Goal: Transaction & Acquisition: Download file/media

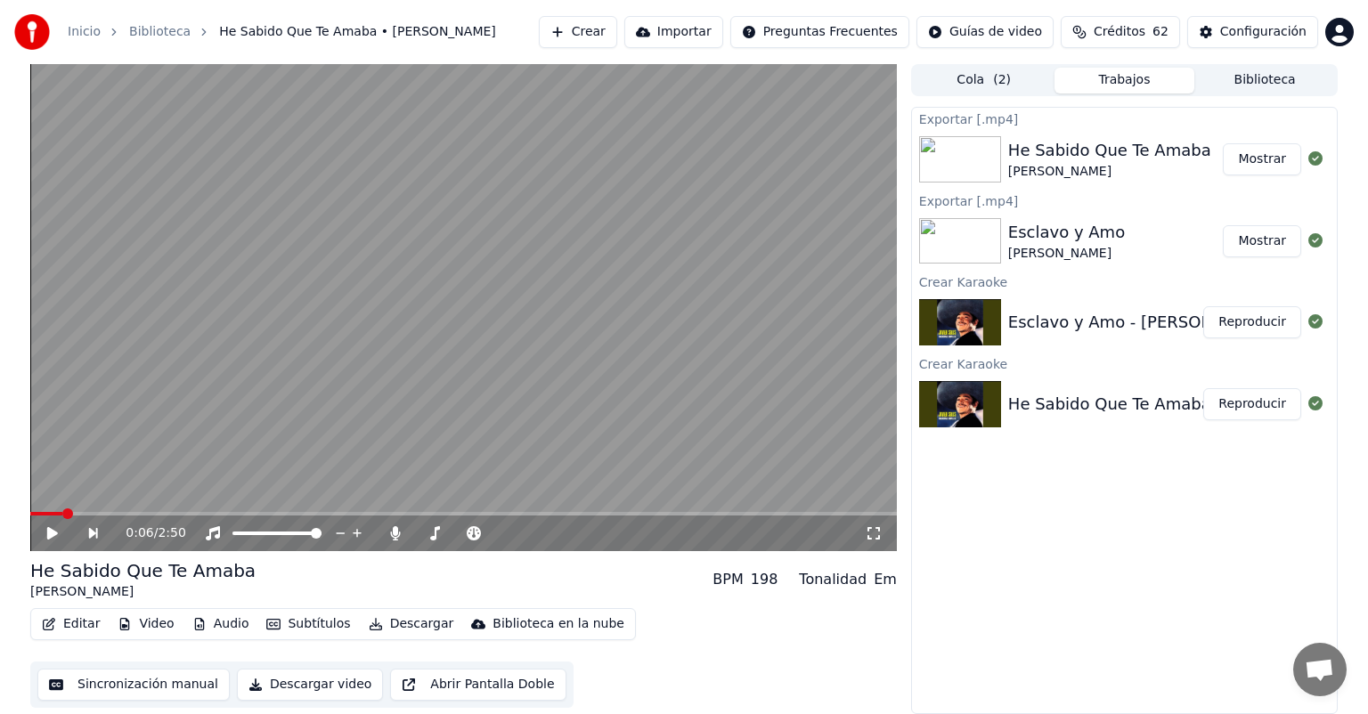
click at [1242, 81] on button "Biblioteca" at bounding box center [1264, 81] width 141 height 26
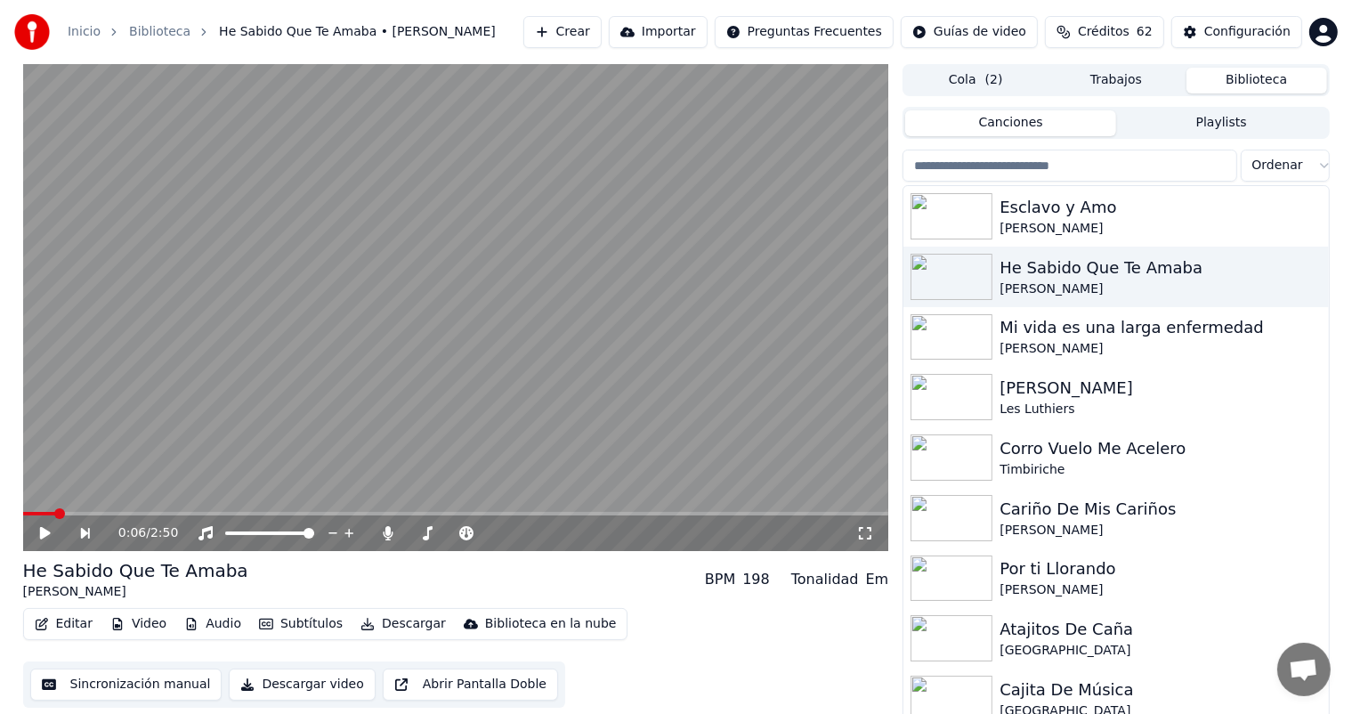
click at [1073, 162] on input "search" at bounding box center [1070, 166] width 334 height 32
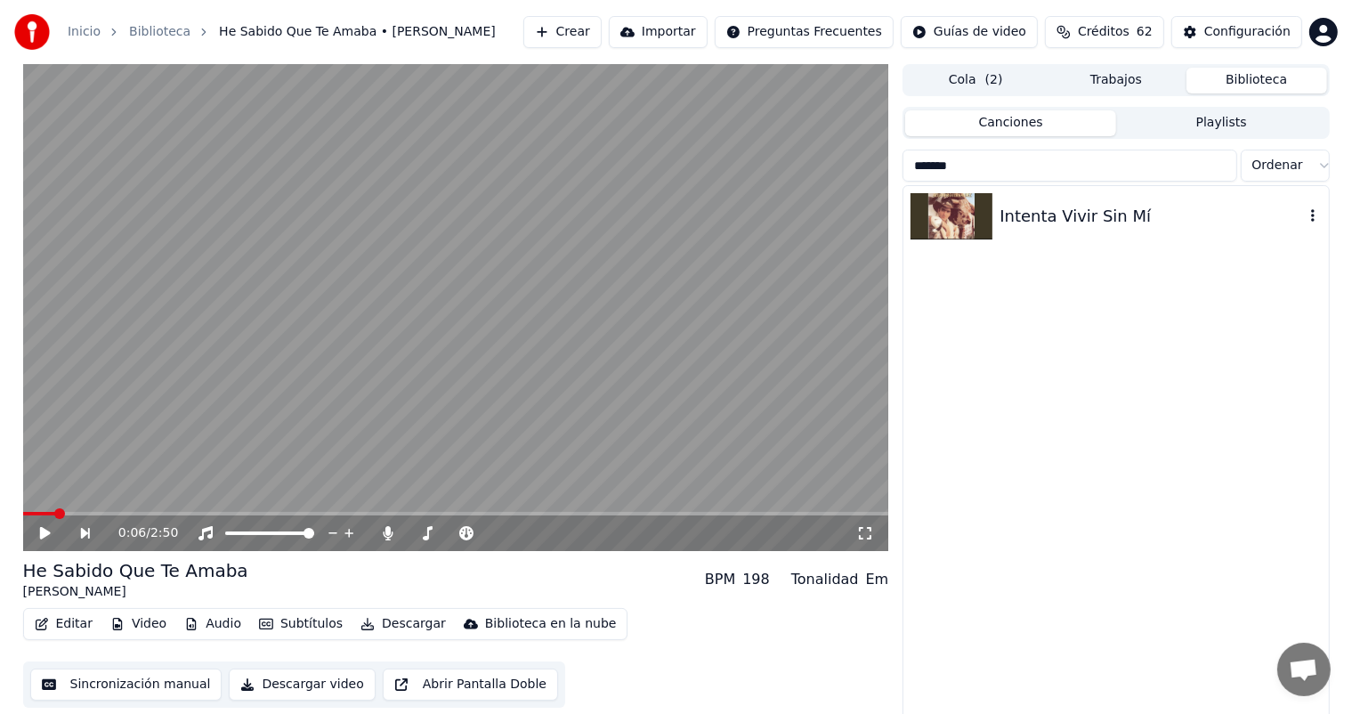
type input "*******"
click at [1092, 229] on div "Intenta Vivir Sin Mí" at bounding box center [1116, 216] width 425 height 61
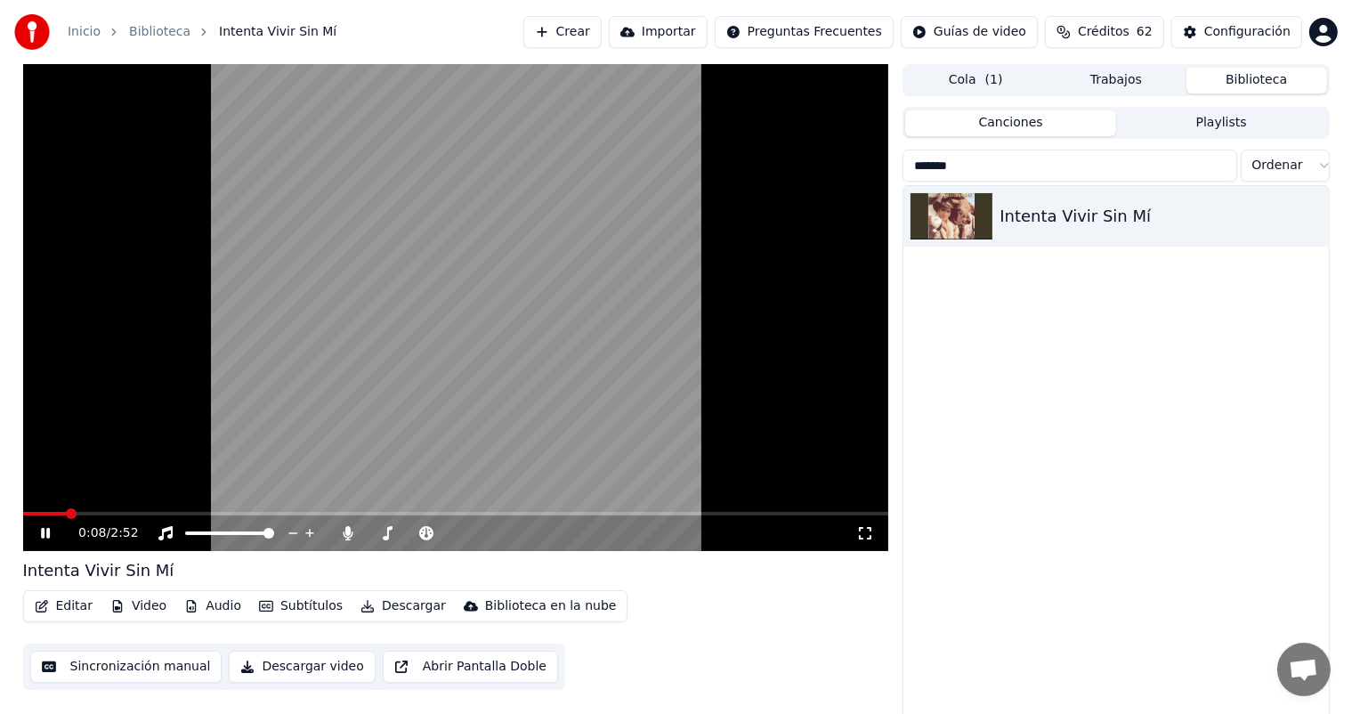
click at [116, 613] on button "Video" at bounding box center [138, 606] width 70 height 25
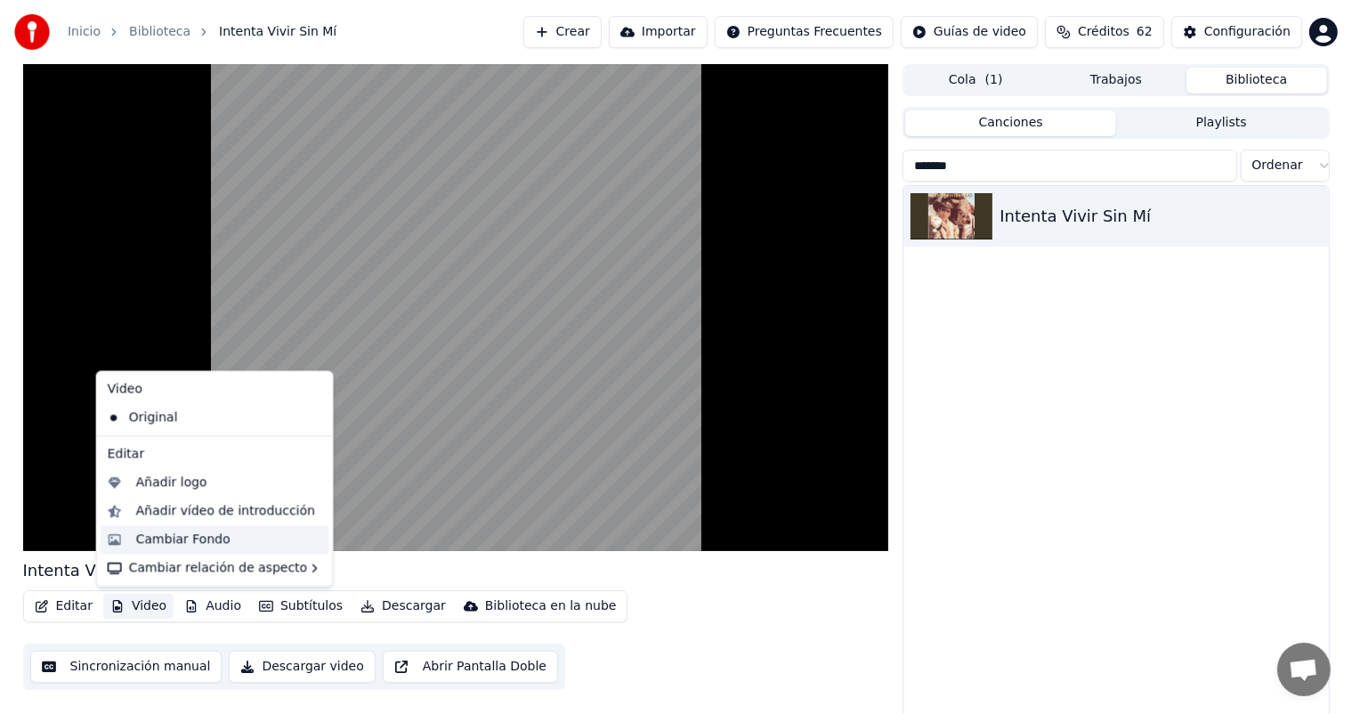
click at [157, 535] on div "Cambiar Fondo" at bounding box center [183, 540] width 94 height 18
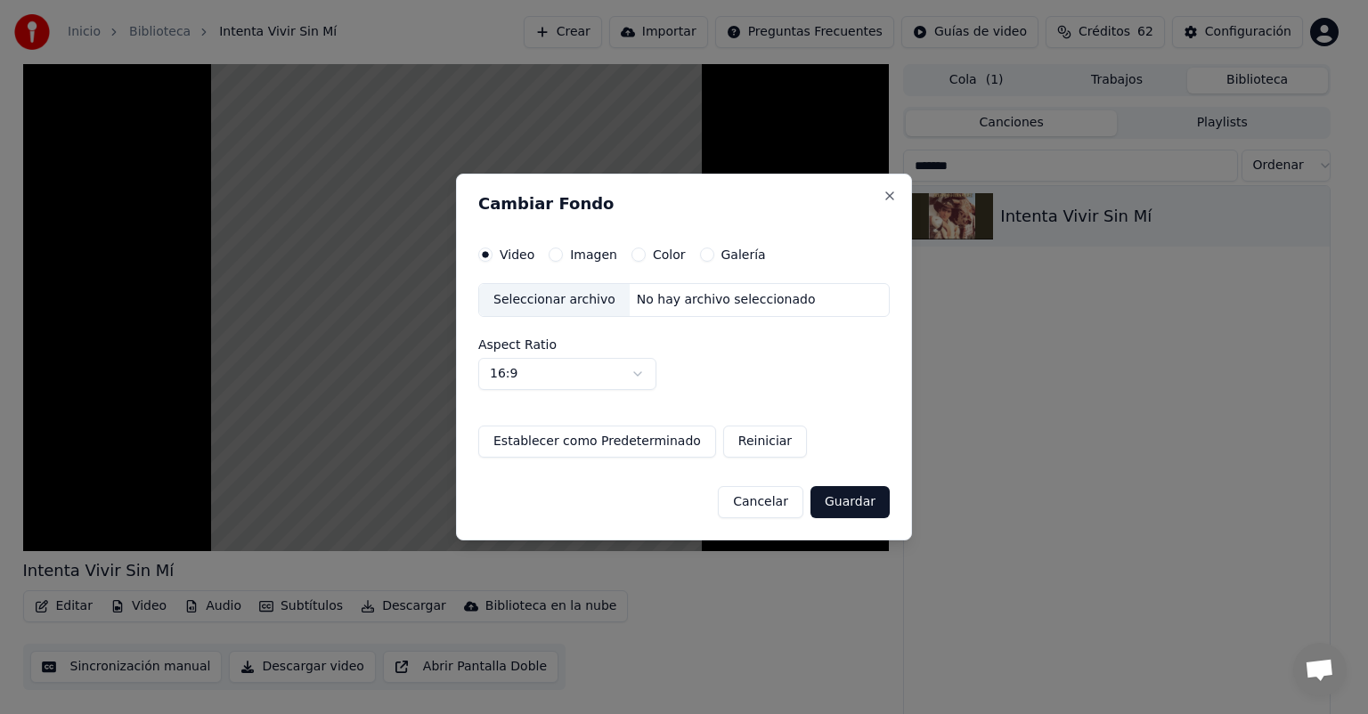
click at [554, 255] on button "Imagen" at bounding box center [555, 255] width 14 height 14
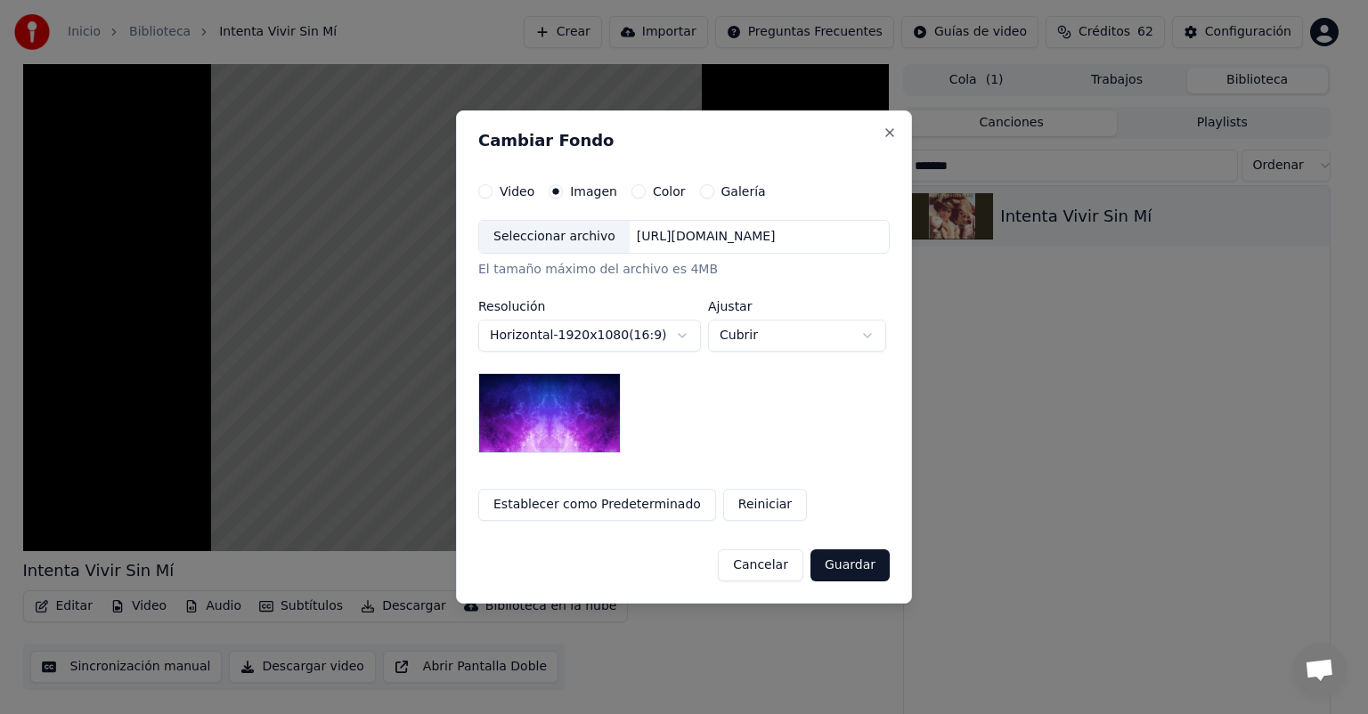
click at [507, 239] on div "Seleccionar archivo" at bounding box center [554, 237] width 150 height 32
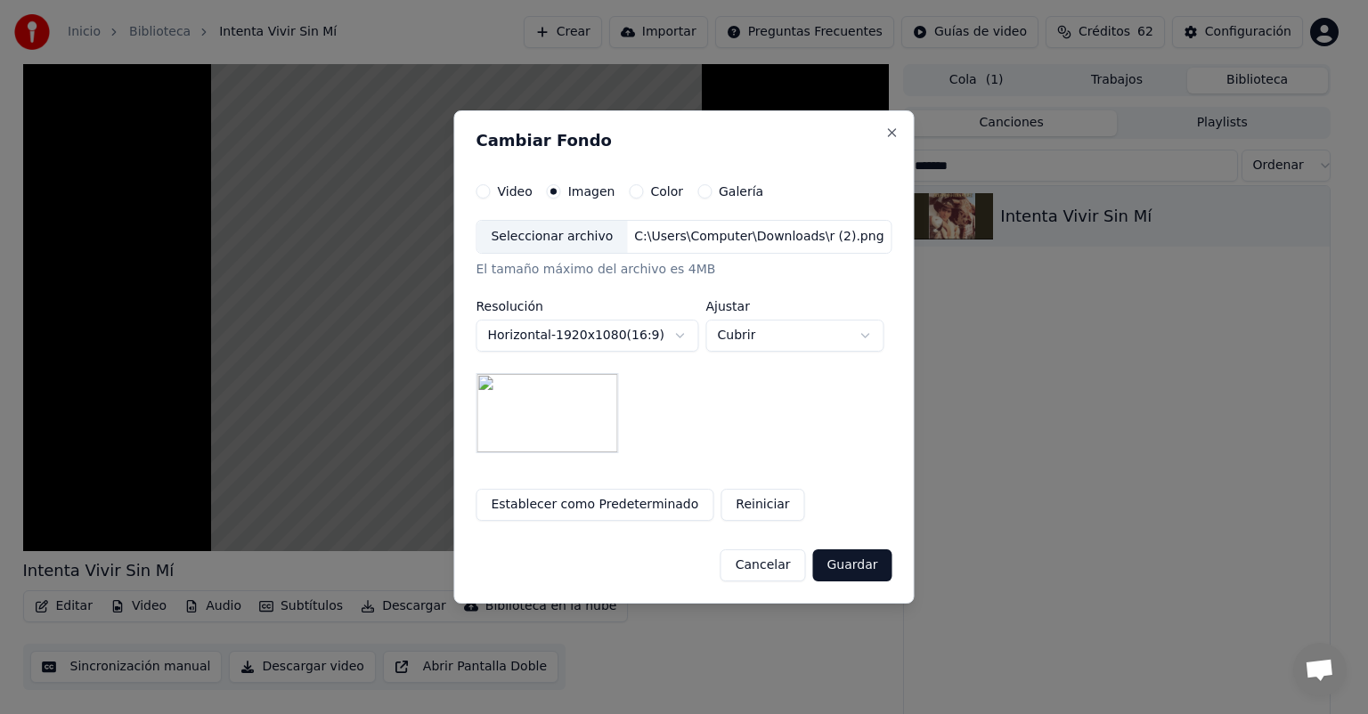
click at [724, 348] on button "Cubrir" at bounding box center [794, 336] width 178 height 32
click at [724, 405] on span "Contener" at bounding box center [748, 403] width 58 height 18
select select "*******"
click at [841, 570] on button "Guardar" at bounding box center [851, 565] width 79 height 32
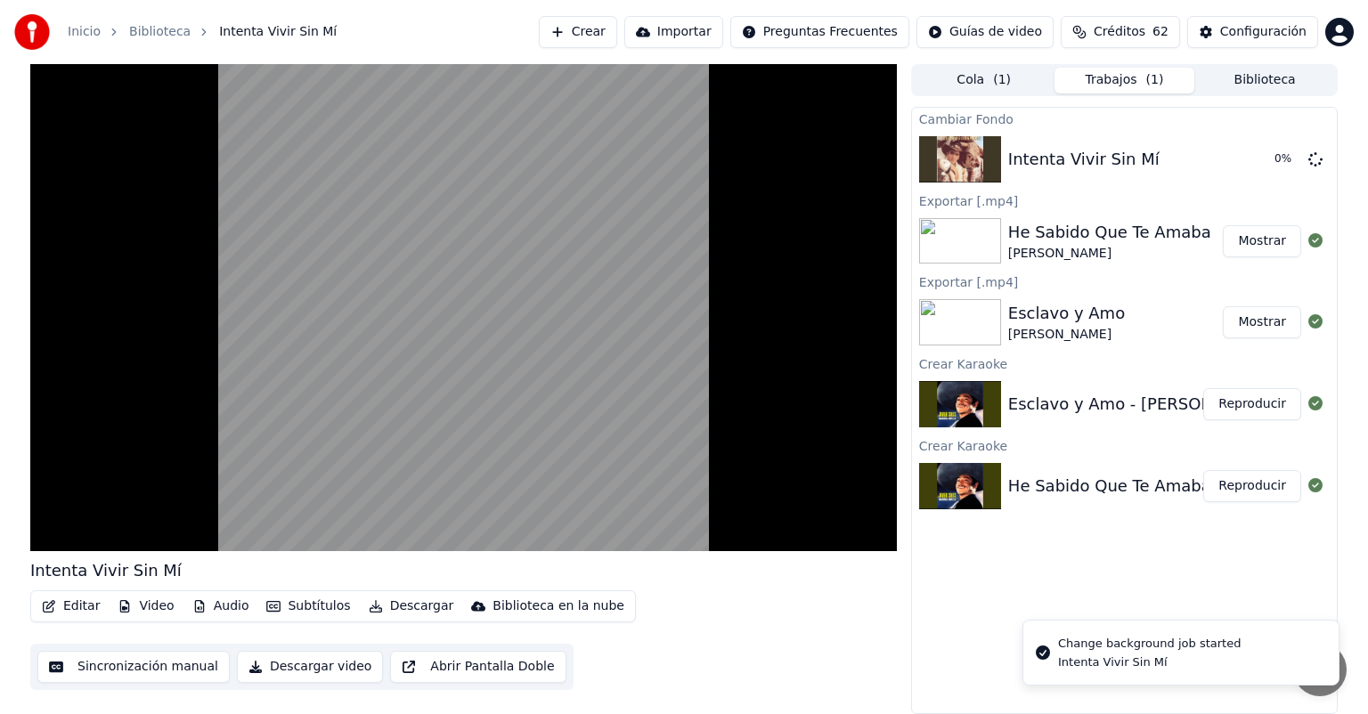
click at [350, 336] on video at bounding box center [463, 307] width 866 height 487
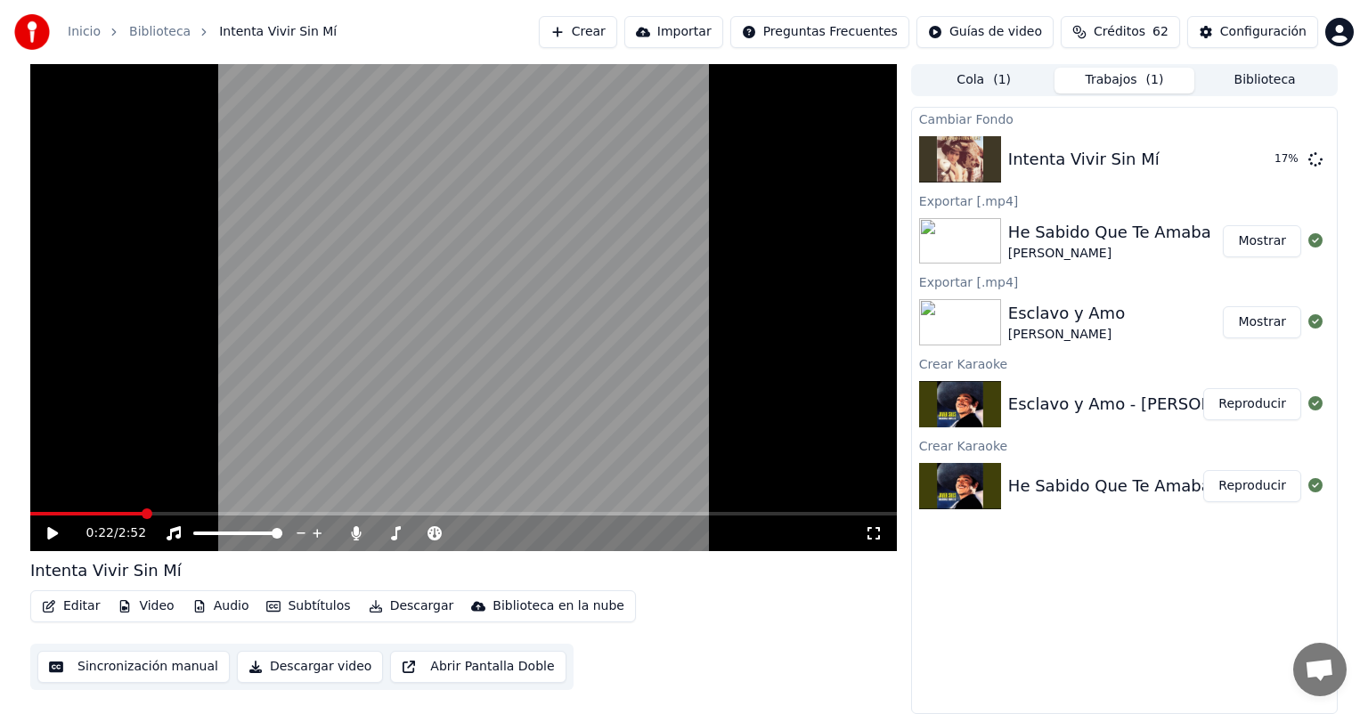
click at [1243, 77] on button "Biblioteca" at bounding box center [1264, 81] width 141 height 26
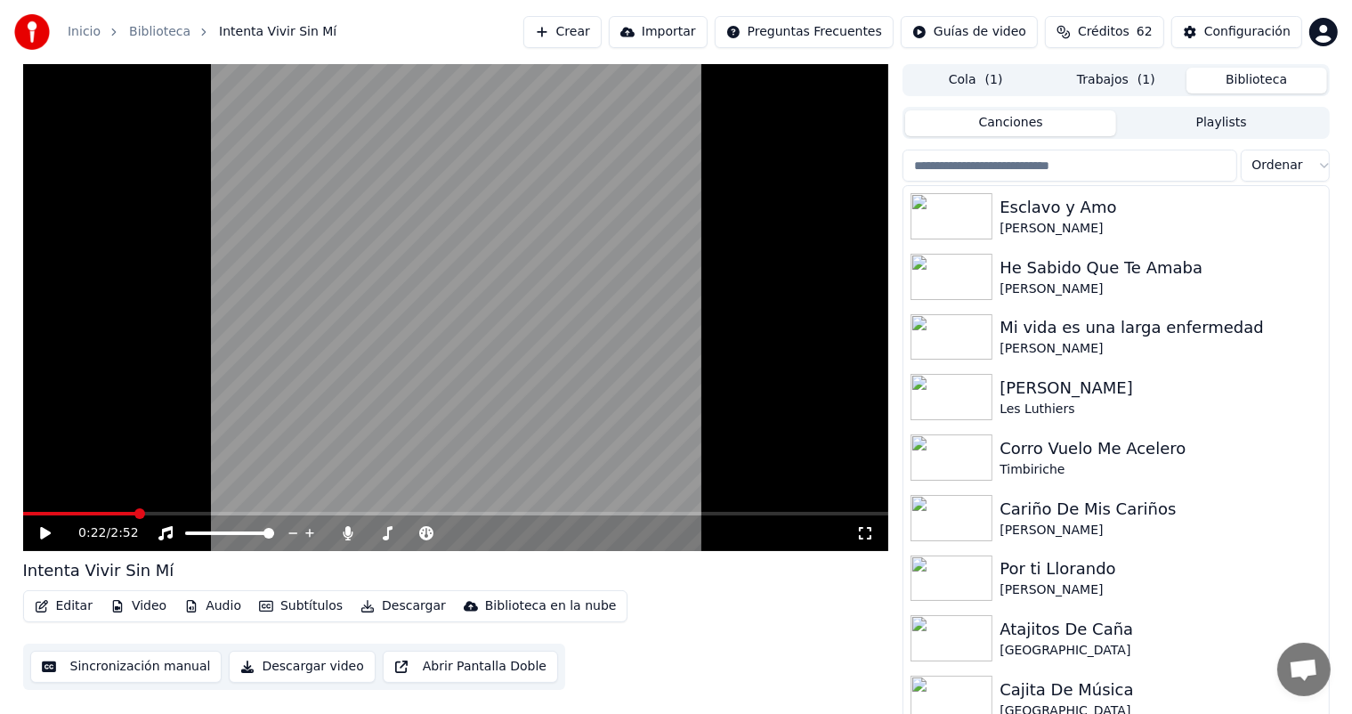
click at [1118, 169] on input "search" at bounding box center [1070, 166] width 334 height 32
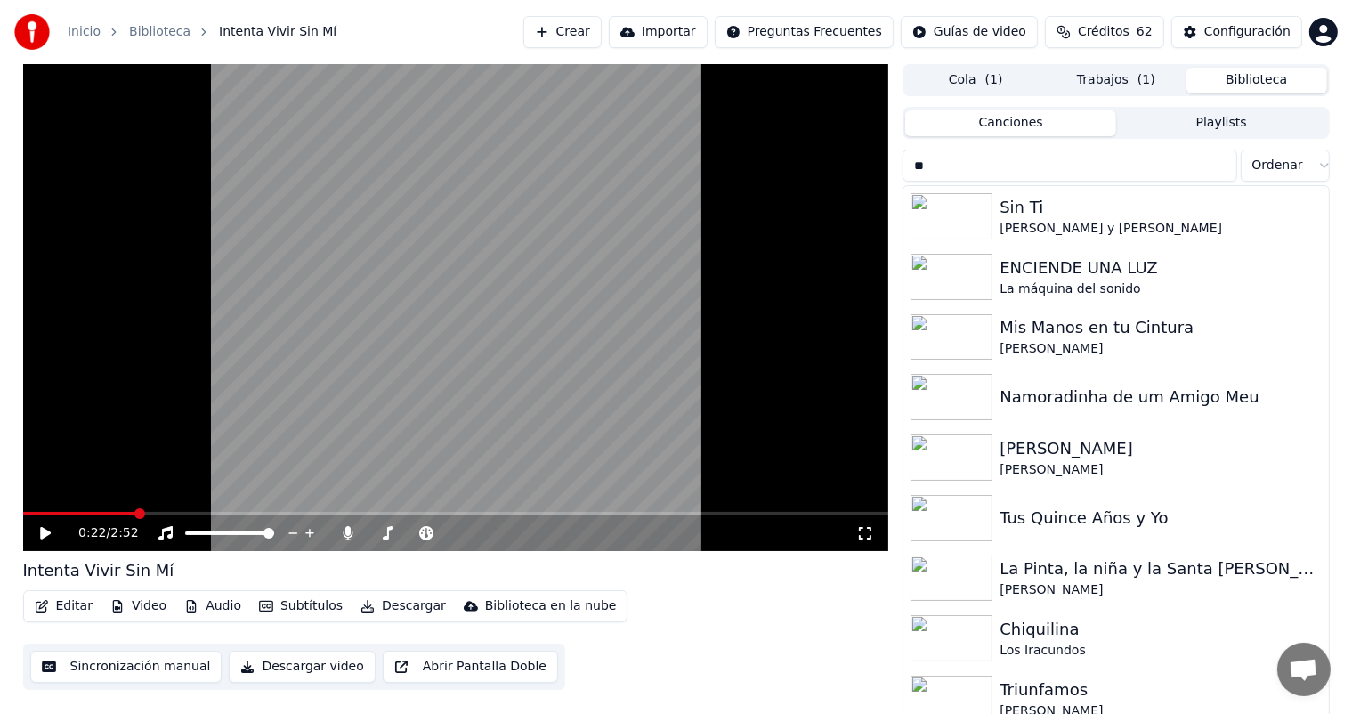
type input "*"
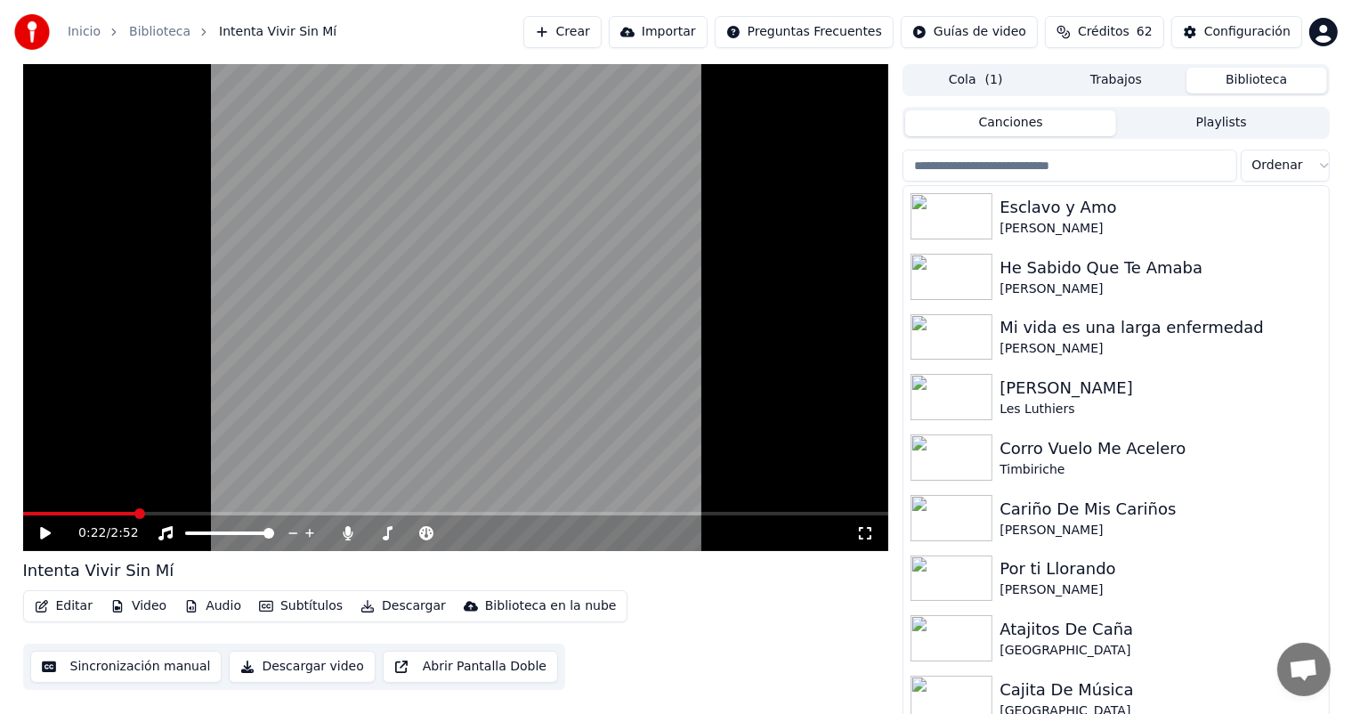
click at [46, 527] on icon at bounding box center [58, 533] width 42 height 14
click at [344, 534] on icon at bounding box center [349, 533] width 10 height 14
click at [1108, 174] on input "search" at bounding box center [1070, 166] width 334 height 32
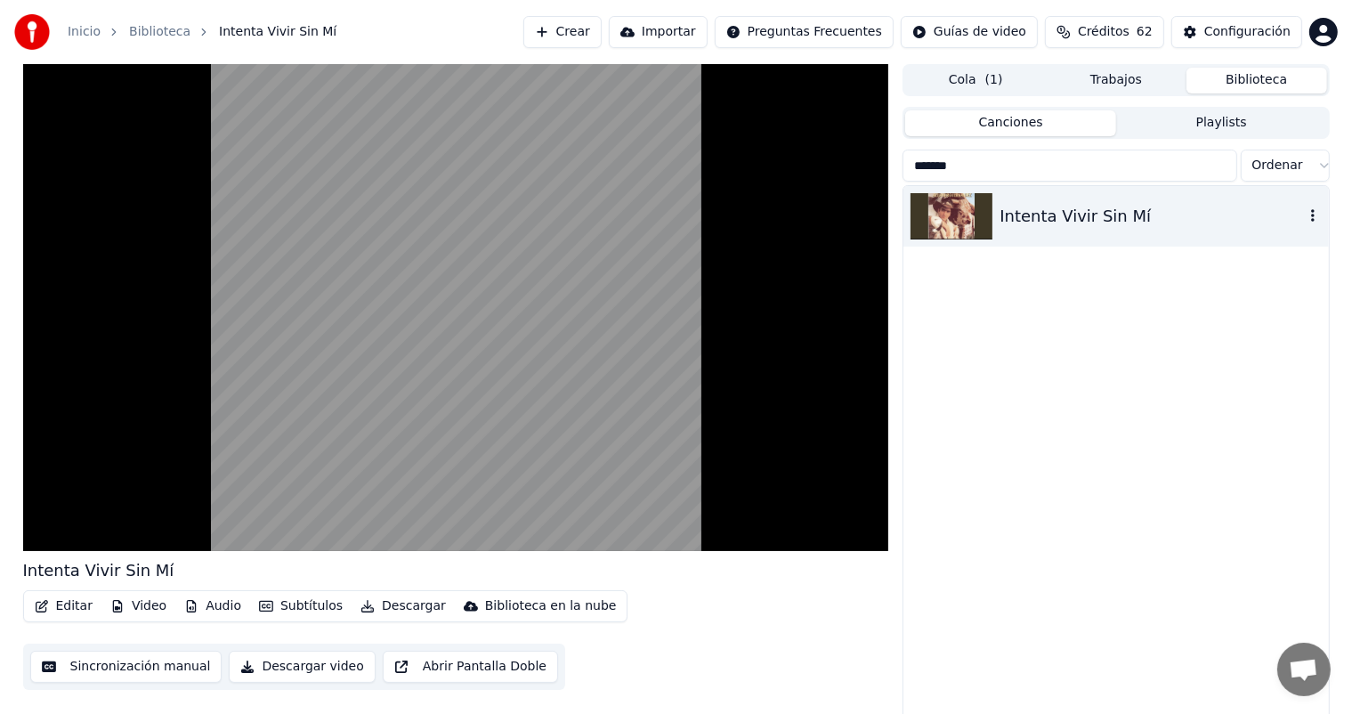
type input "*******"
click at [1092, 214] on div "Intenta Vivir Sin Mí" at bounding box center [1152, 216] width 304 height 25
click at [967, 211] on img at bounding box center [952, 216] width 82 height 46
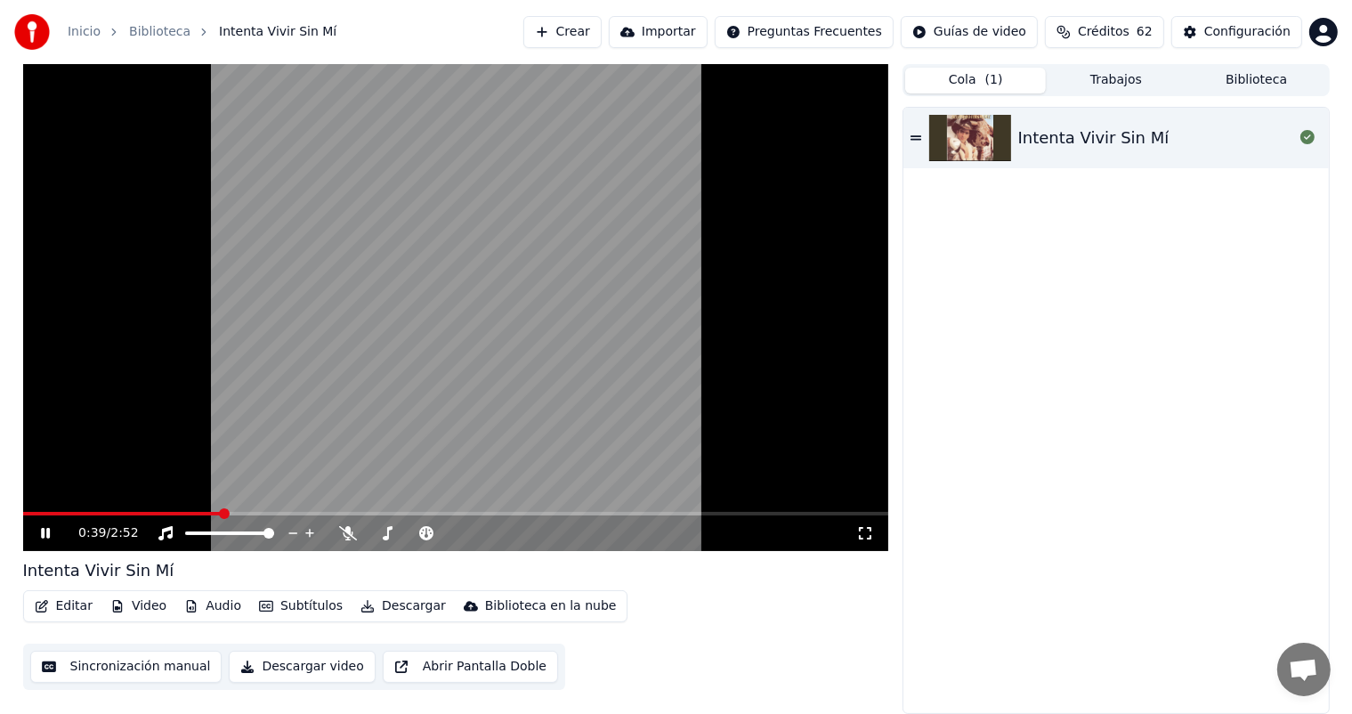
click at [1015, 76] on button "Cola ( 1 )" at bounding box center [975, 81] width 141 height 26
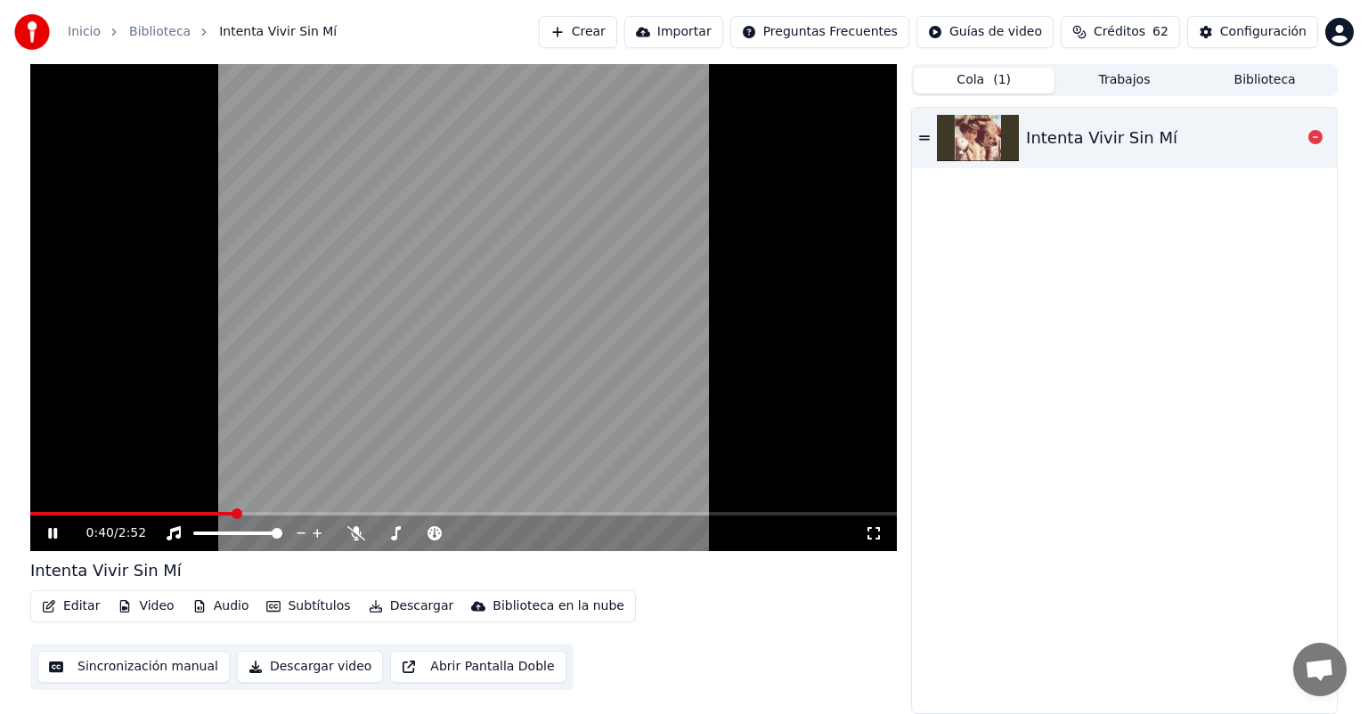
click at [1100, 148] on div "Intenta Vivir Sin Mí" at bounding box center [1101, 138] width 151 height 25
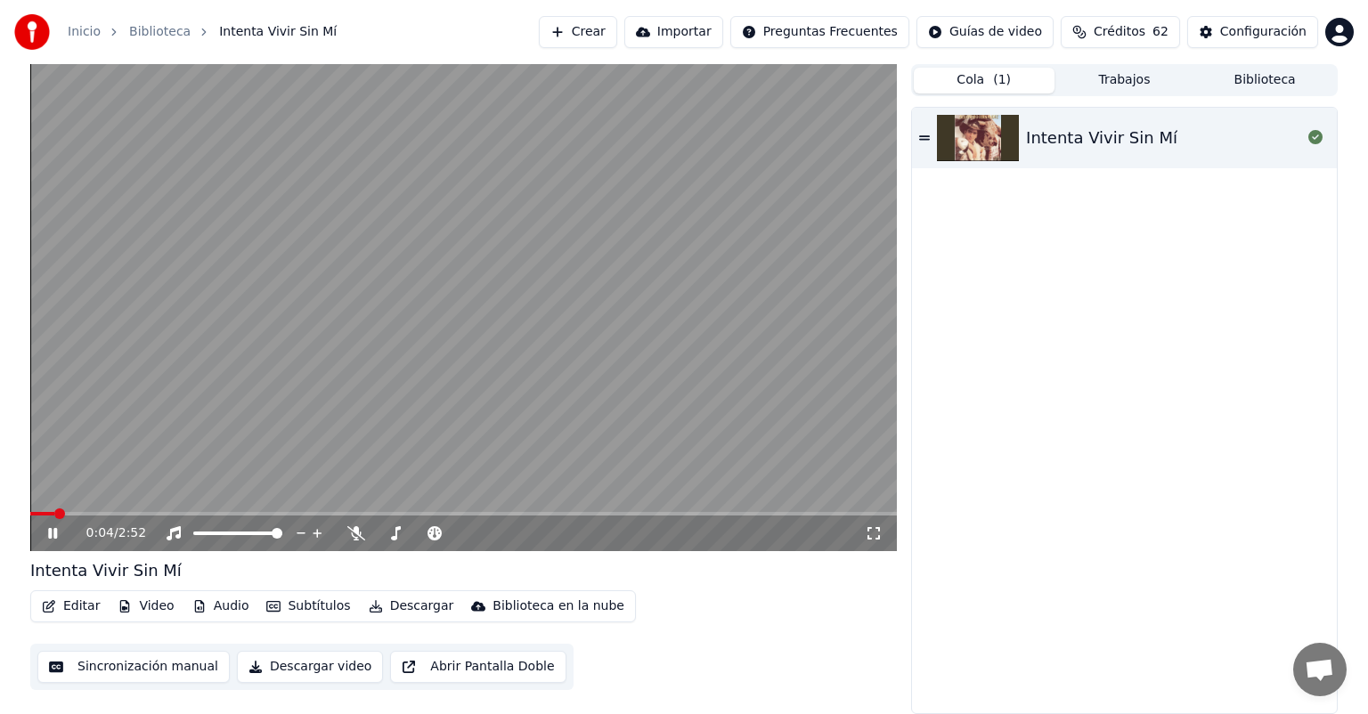
click at [78, 607] on button "Editar" at bounding box center [71, 606] width 72 height 25
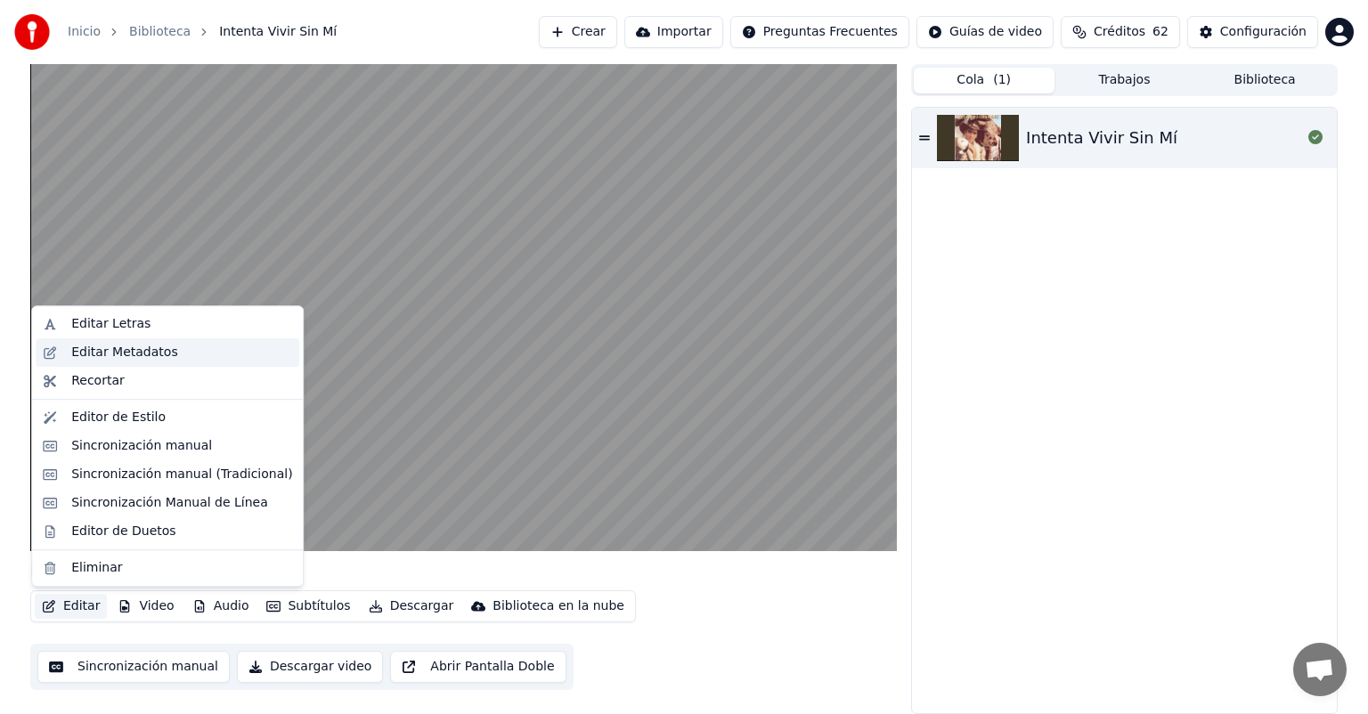
click at [133, 348] on div "Editar Metadatos" at bounding box center [124, 353] width 106 height 18
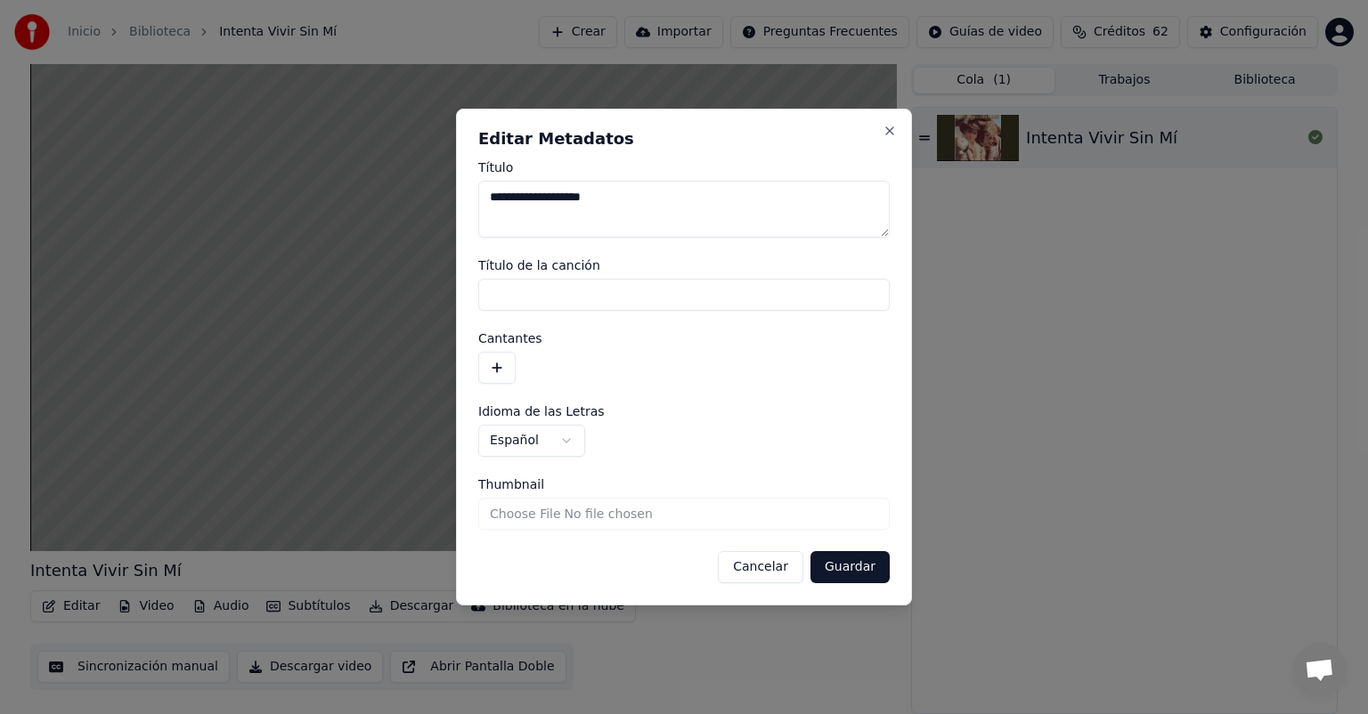
paste input "**********"
type input "**********"
click at [493, 363] on button "button" at bounding box center [496, 368] width 37 height 32
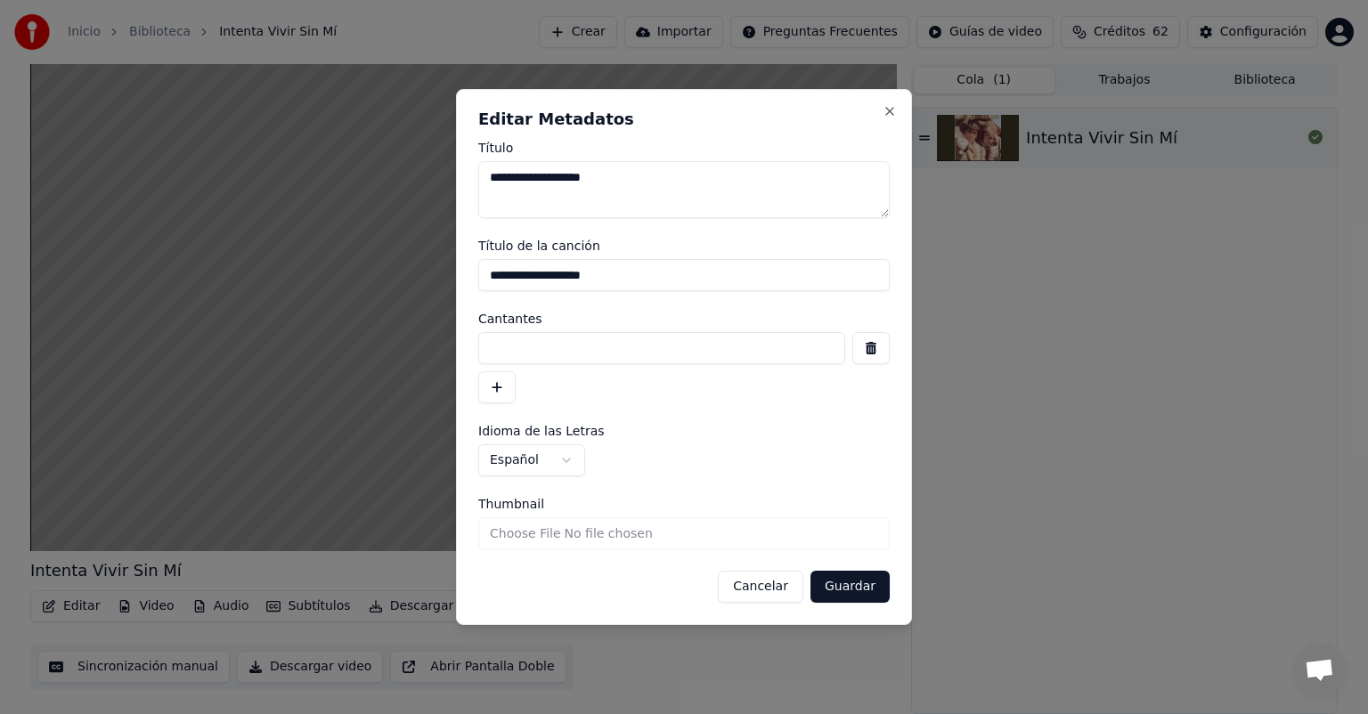
click at [494, 354] on input at bounding box center [661, 348] width 367 height 32
type input "**********"
click at [839, 588] on button "Guardar" at bounding box center [849, 587] width 79 height 32
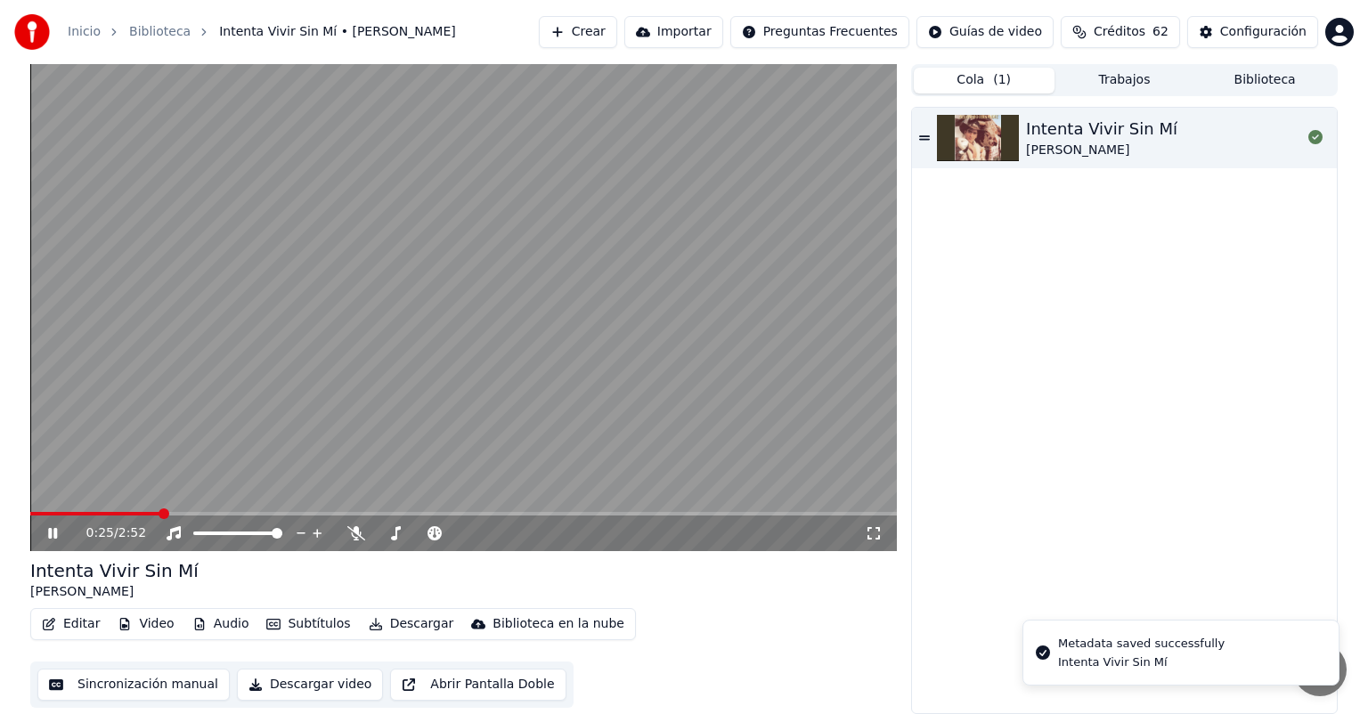
click at [1225, 71] on button "Biblioteca" at bounding box center [1264, 81] width 141 height 26
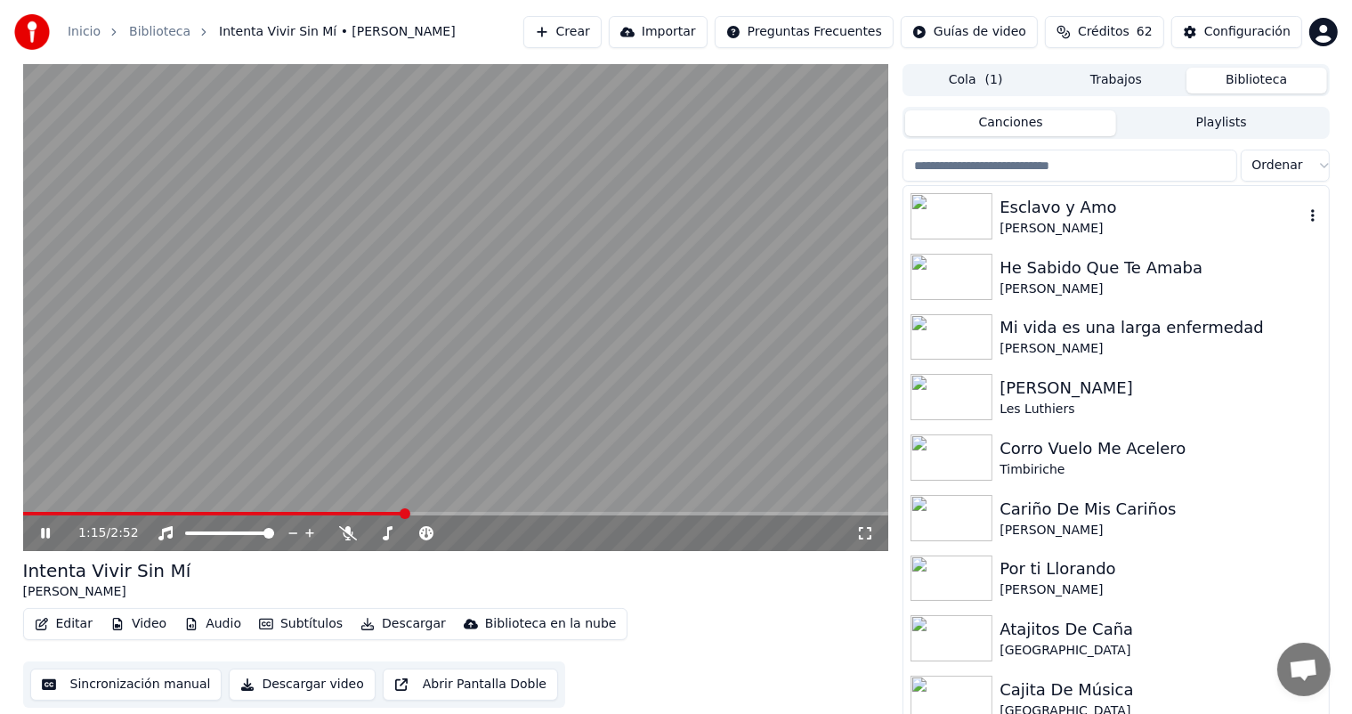
click at [1077, 239] on div "Esclavo y [PERSON_NAME]" at bounding box center [1116, 216] width 425 height 61
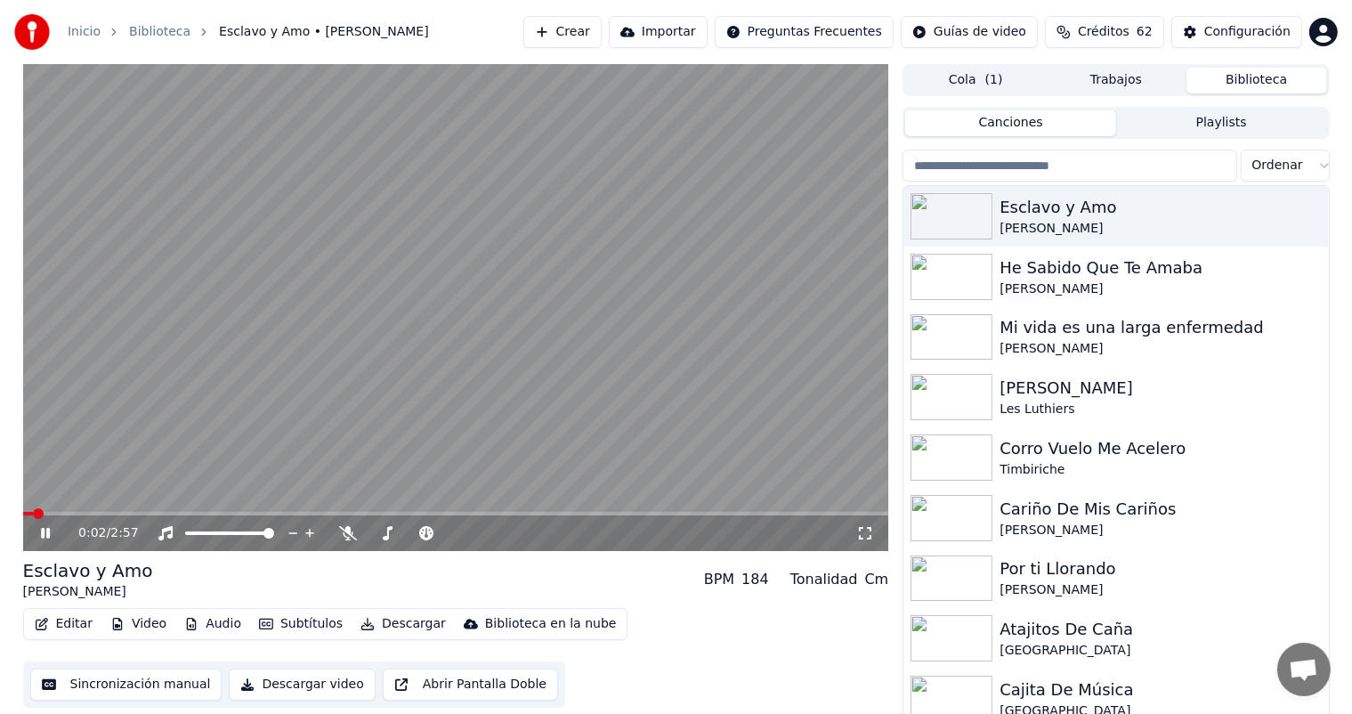
click at [369, 623] on button "Descargar" at bounding box center [403, 624] width 100 height 25
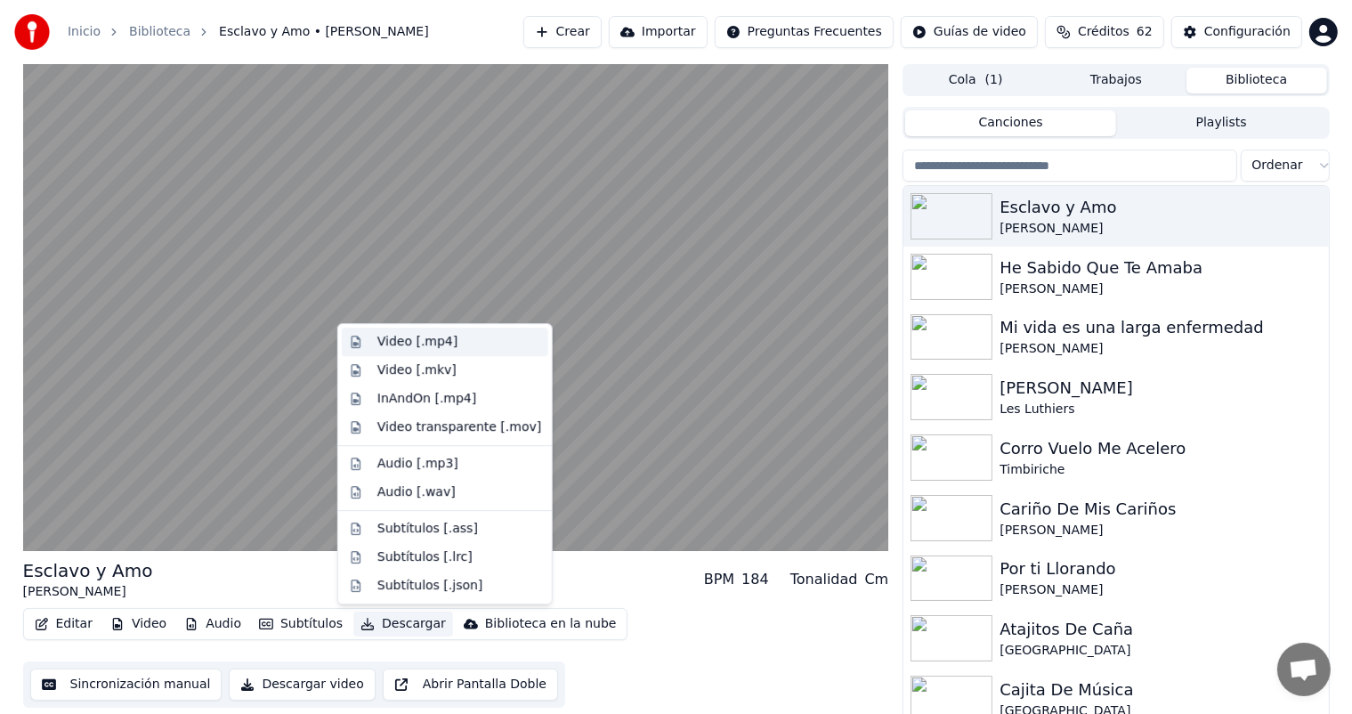
click at [372, 350] on div "Video [.mp4]" at bounding box center [445, 342] width 207 height 28
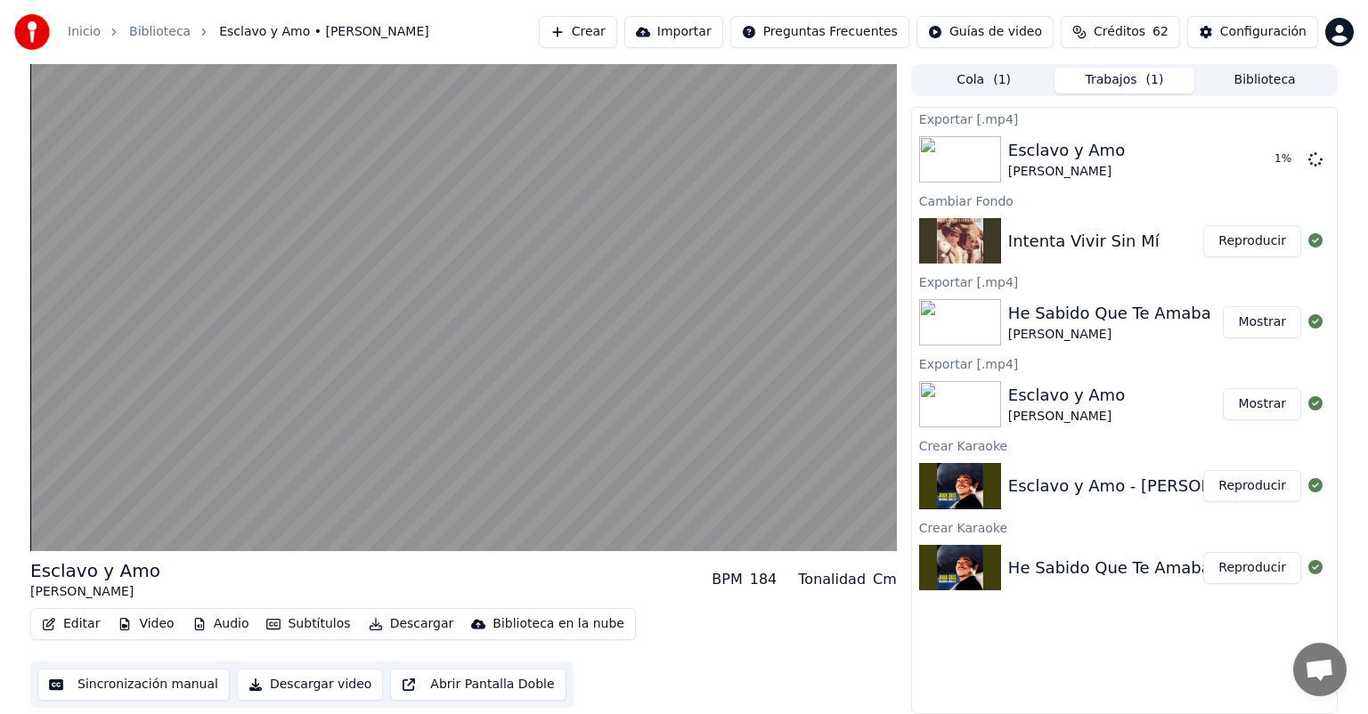
click at [1255, 566] on button "Reproducir" at bounding box center [1252, 568] width 98 height 32
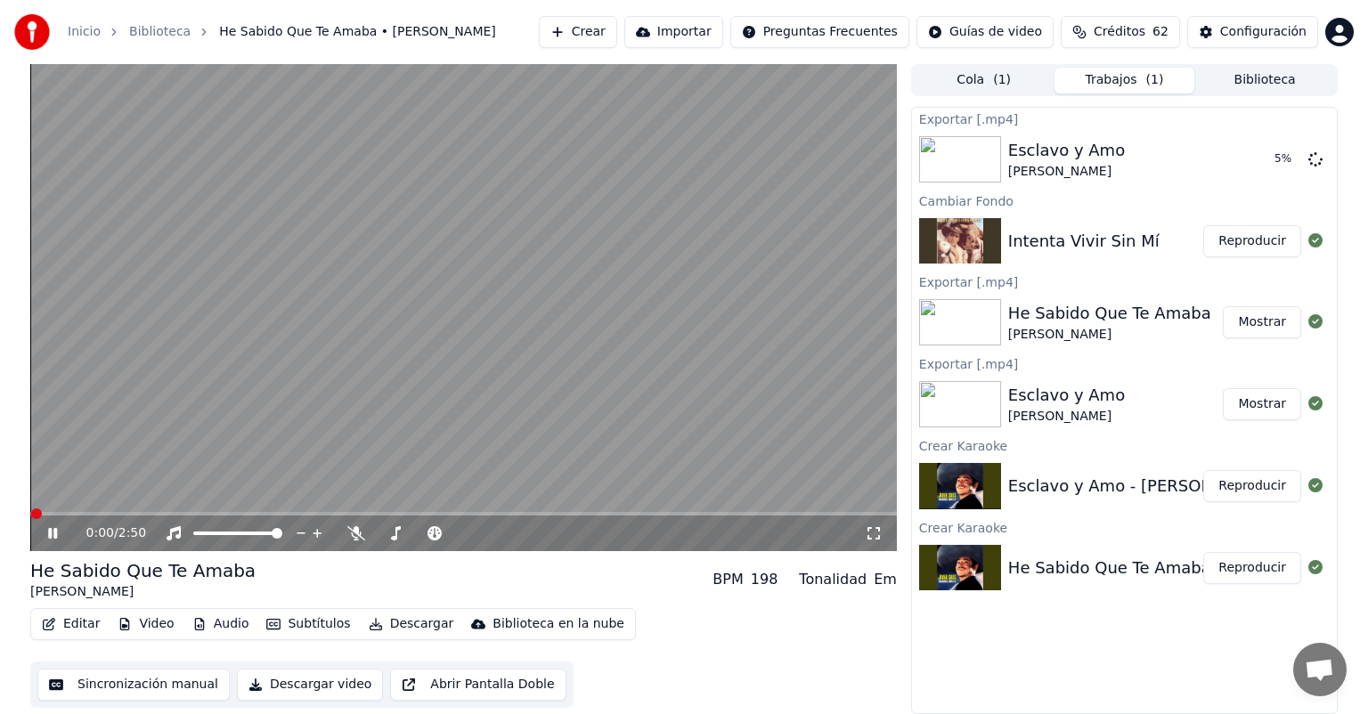
click at [392, 626] on button "Descargar" at bounding box center [411, 624] width 100 height 25
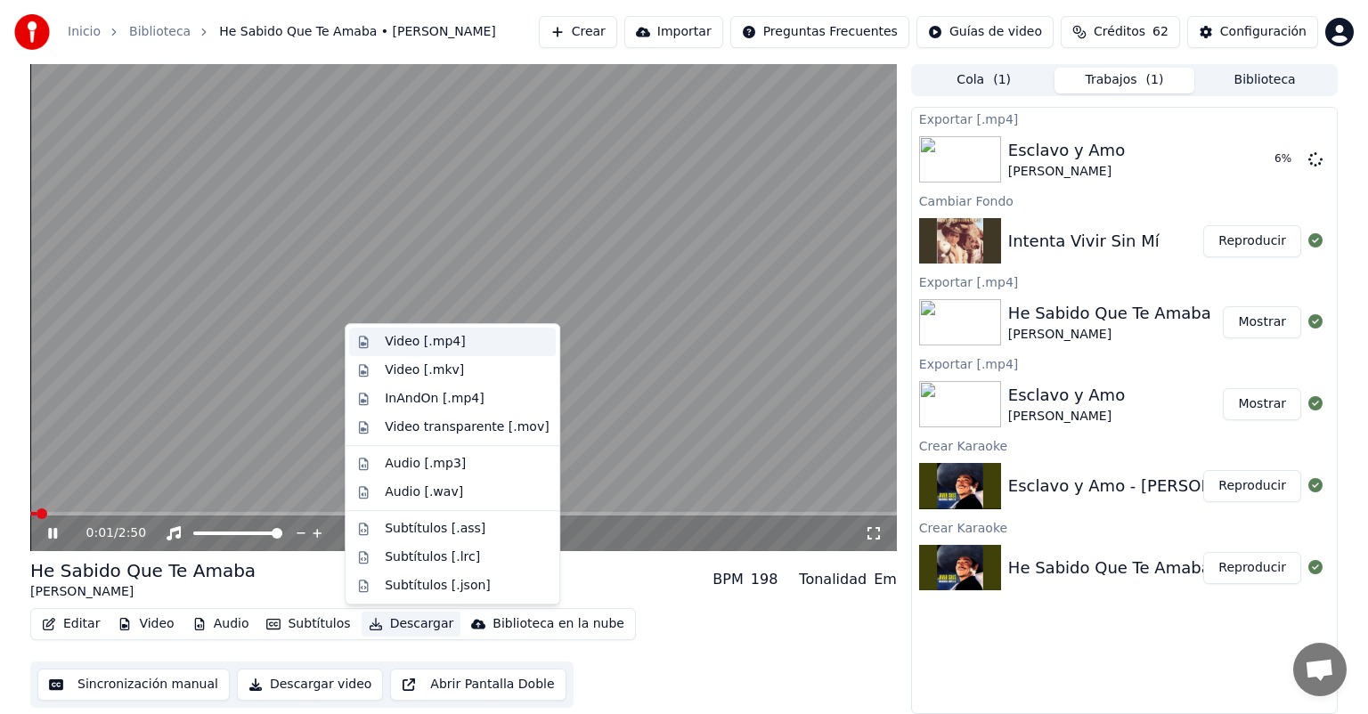
click at [396, 337] on div "Video [.mp4]" at bounding box center [425, 342] width 80 height 18
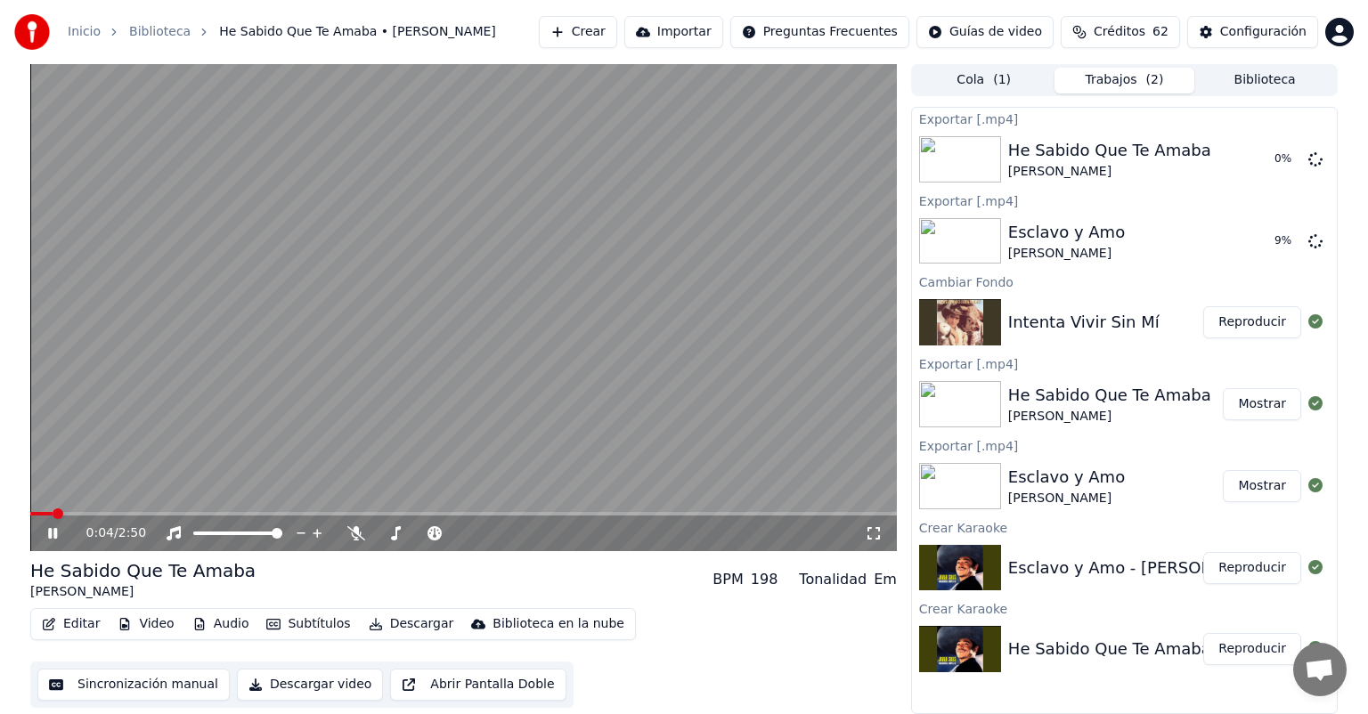
click at [50, 531] on icon at bounding box center [52, 533] width 9 height 11
